Goal: Find specific page/section: Find specific page/section

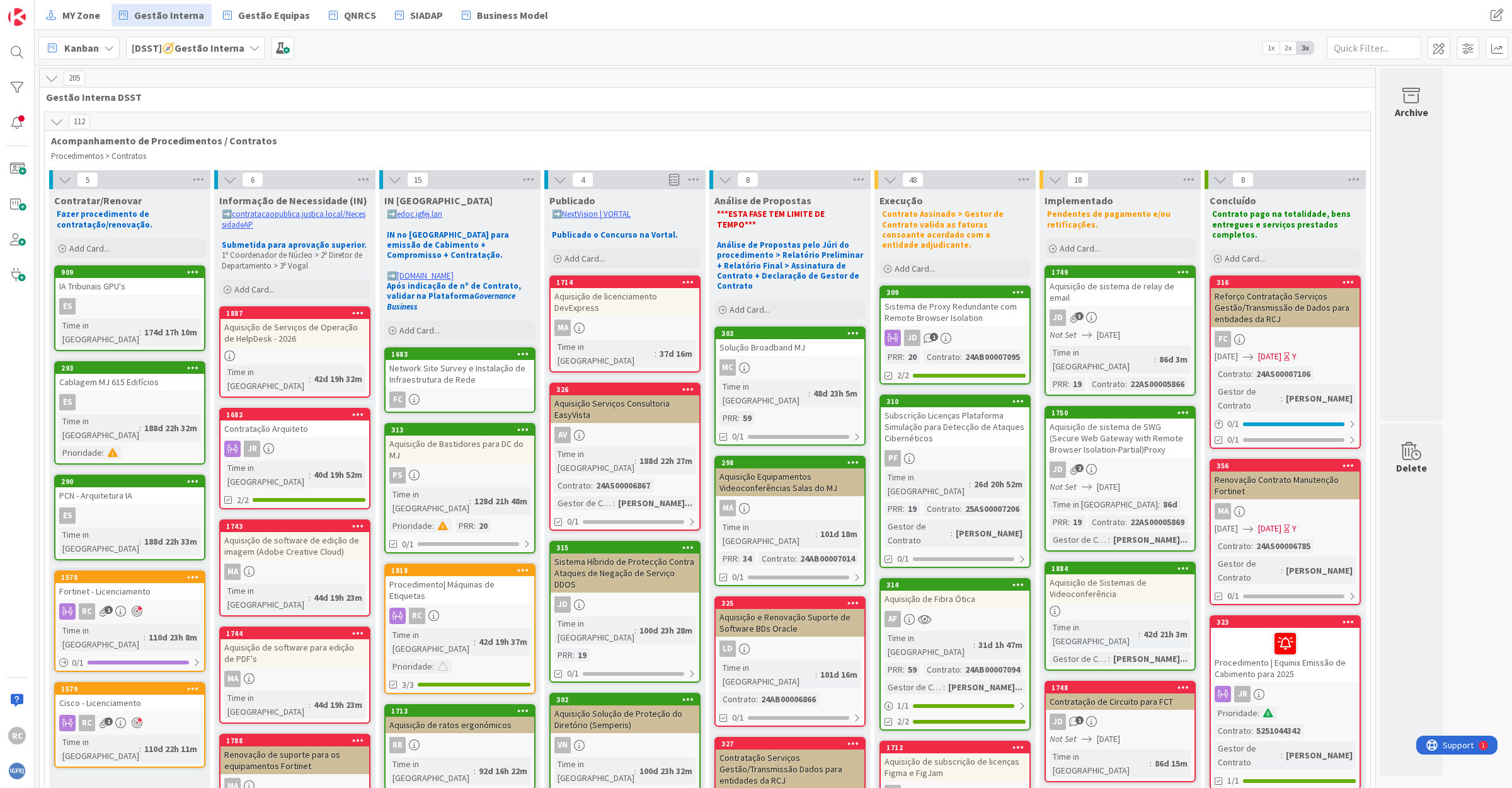
click at [1361, 42] on input "text" at bounding box center [1374, 48] width 94 height 23
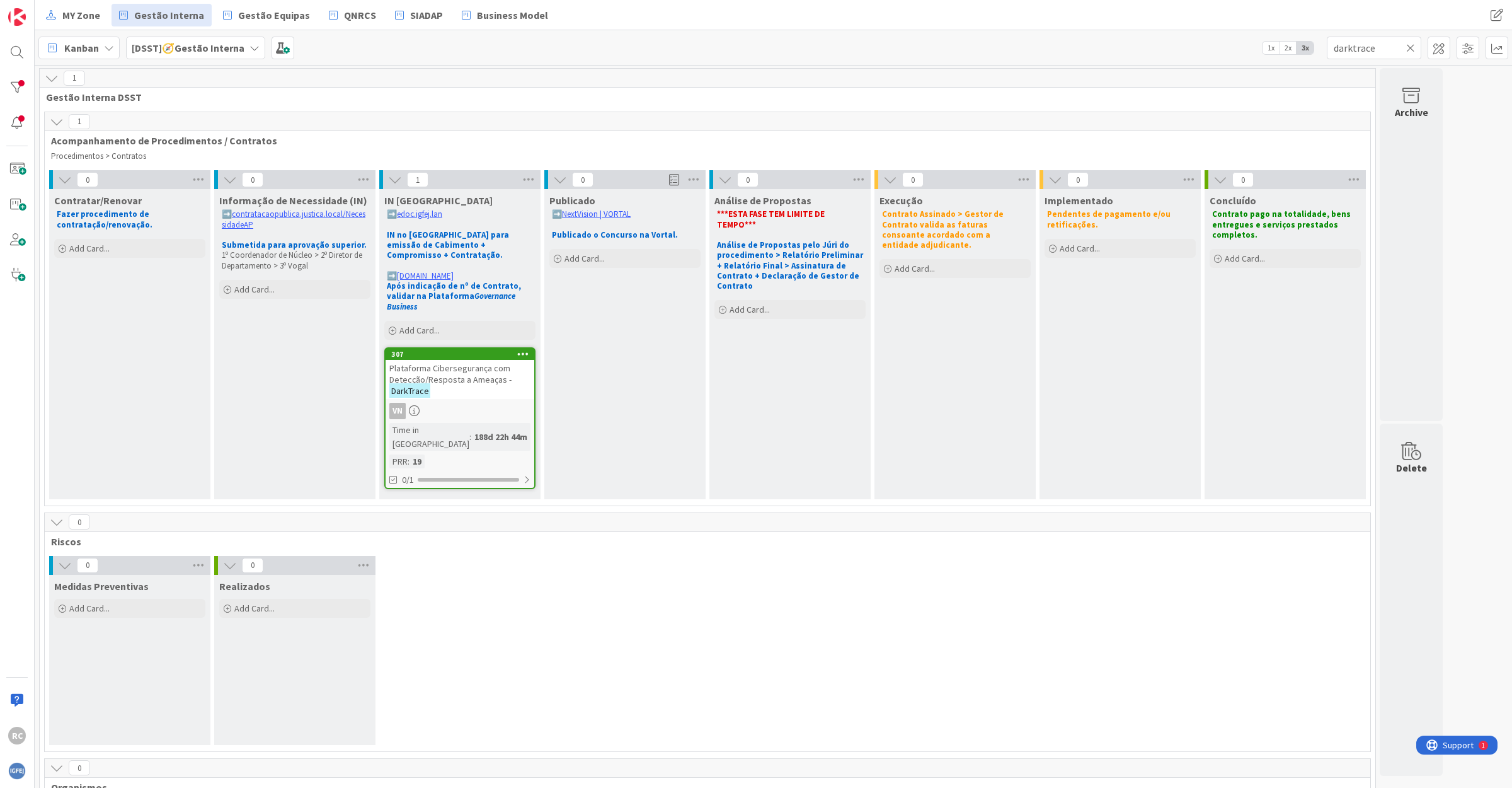
type input "darktrace"
click at [451, 373] on span "Plataforma Cibersegurança com Detecção/Resposta a Ameaças -" at bounding box center [450, 374] width 122 height 23
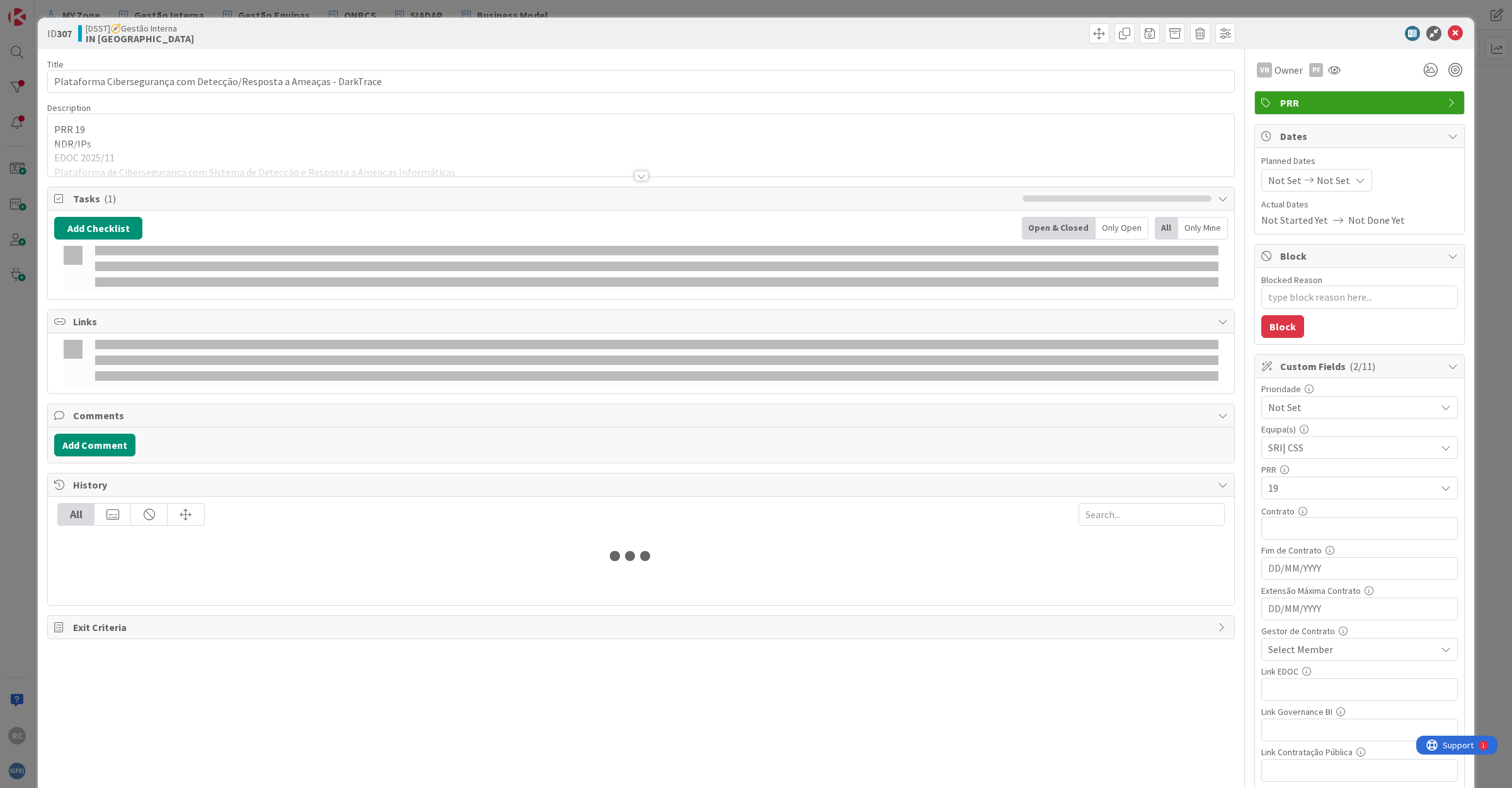
type textarea "x"
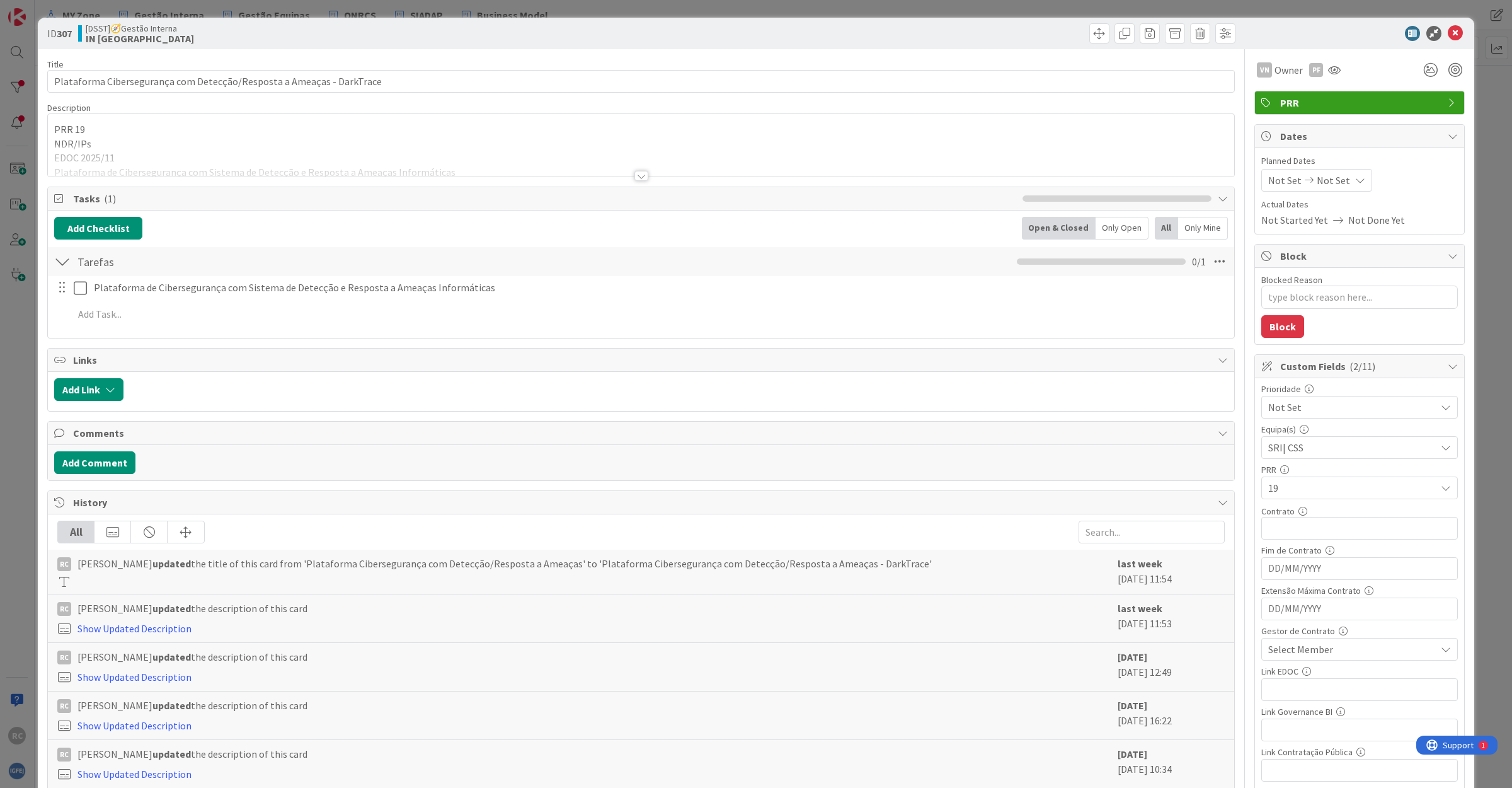
click at [139, 171] on div at bounding box center [641, 160] width 1186 height 32
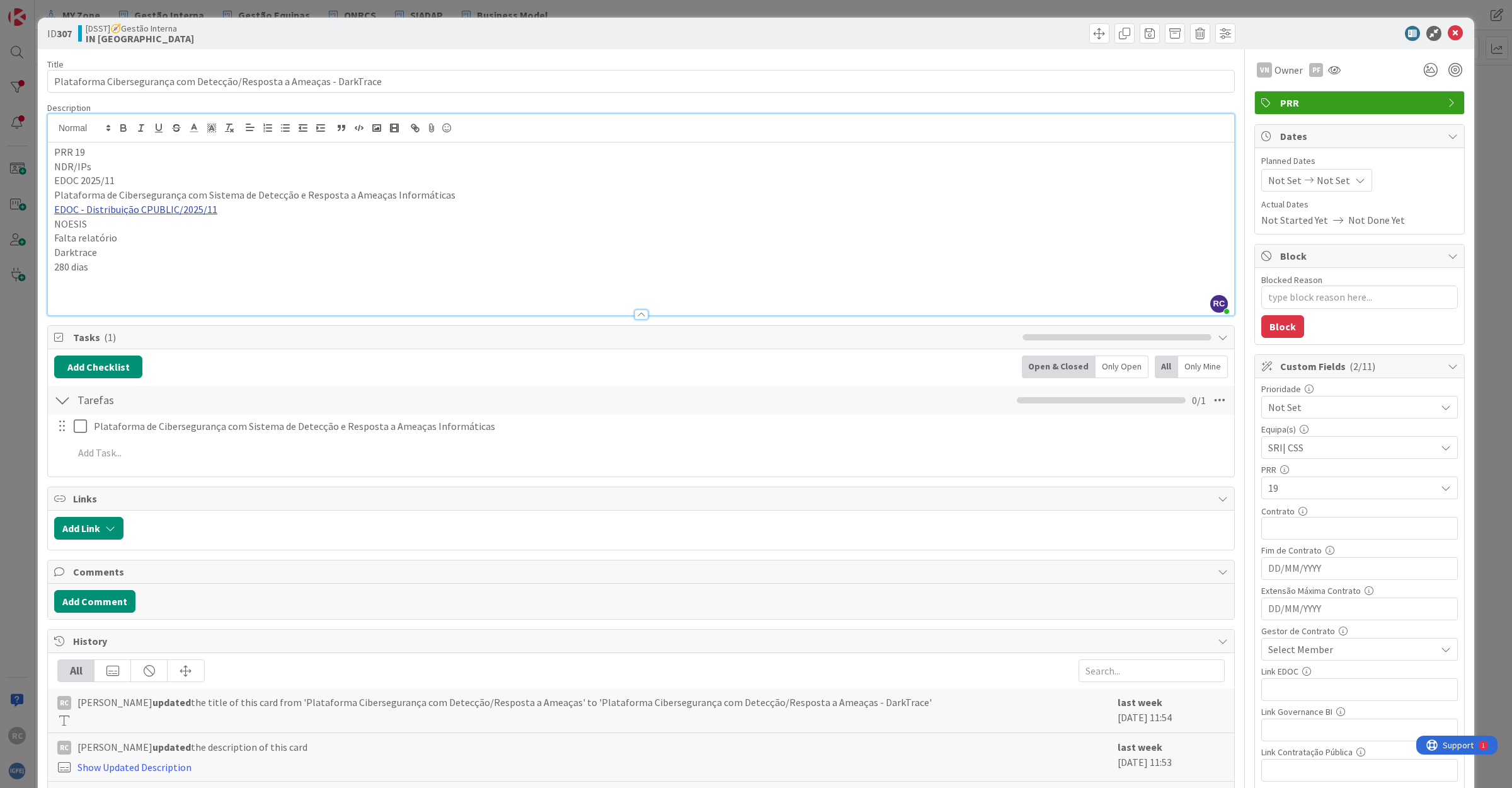
click at [107, 210] on link "EDOC - Distribuição CPUBLIC/2025/11" at bounding box center [136, 209] width 163 height 13
click at [78, 229] on link "[URL]" at bounding box center [68, 234] width 21 height 16
click at [1447, 27] on icon at bounding box center [1454, 33] width 15 height 15
